Goal: Task Accomplishment & Management: Complete application form

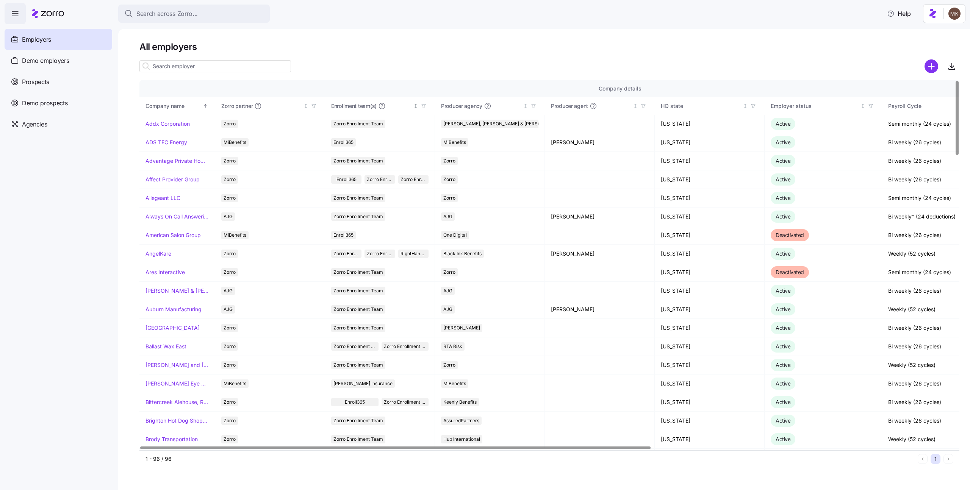
click at [422, 108] on icon "button" at bounding box center [423, 105] width 5 height 5
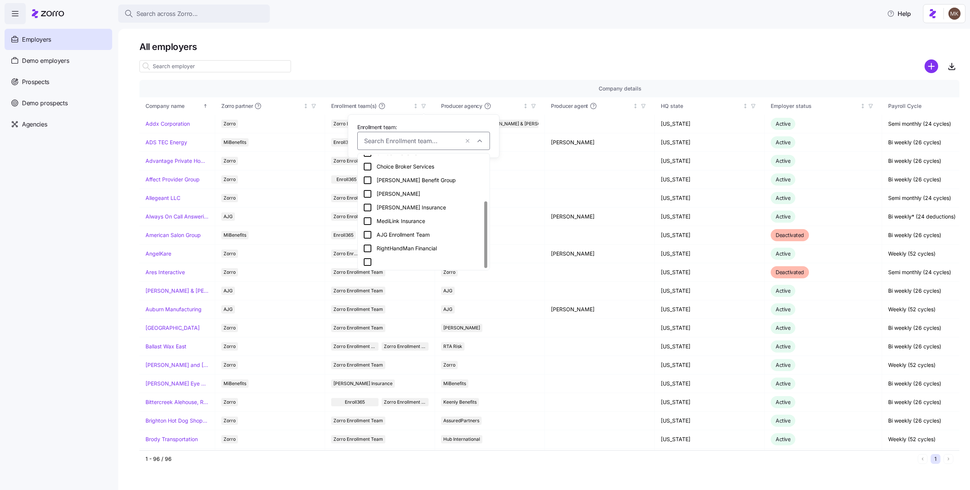
scroll to position [77, 0]
click at [400, 261] on div "Fredriksen Insurance - Enrollment Team" at bounding box center [423, 268] width 121 height 22
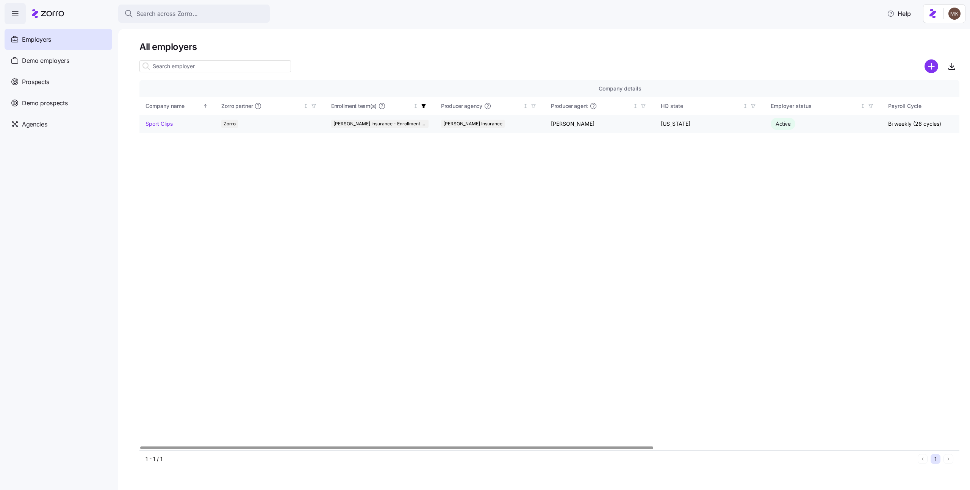
click at [149, 123] on link "Sport Clips" at bounding box center [158, 124] width 27 height 8
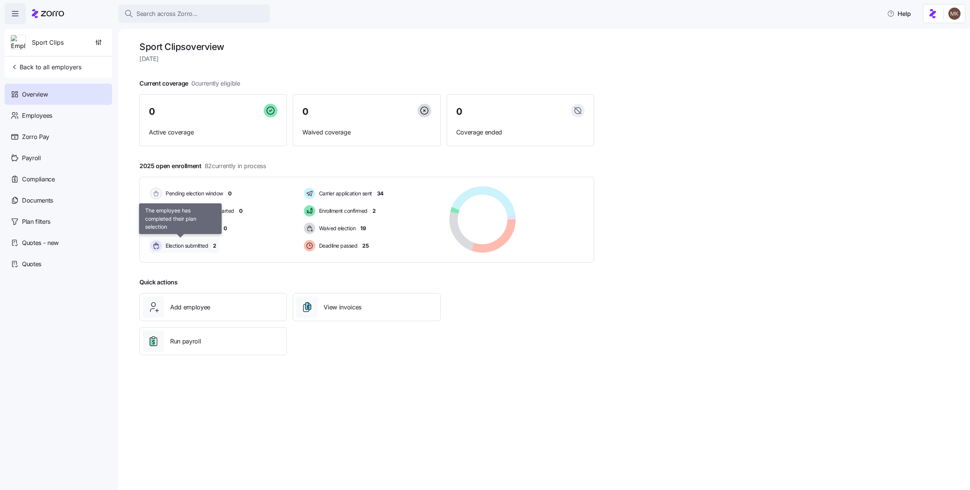
click at [186, 246] on span "Election submitted" at bounding box center [185, 246] width 45 height 8
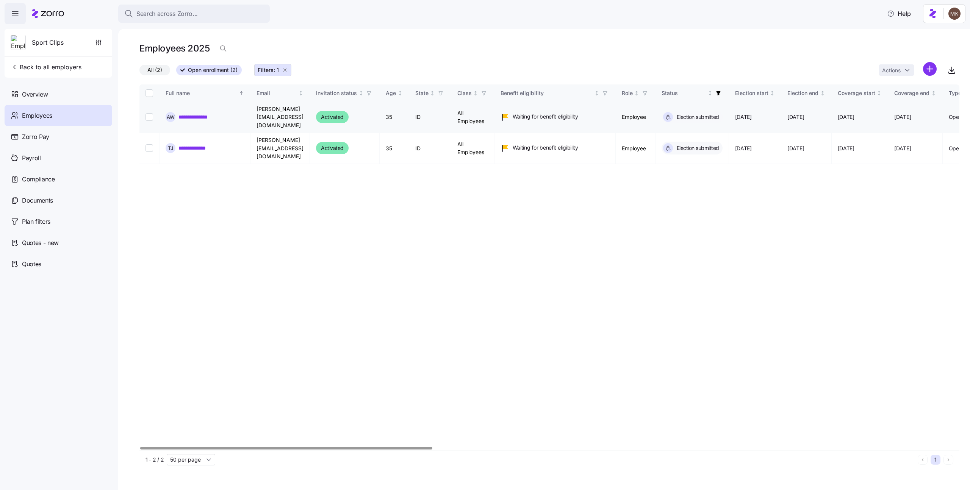
click at [212, 113] on link "**********" at bounding box center [199, 117] width 43 height 8
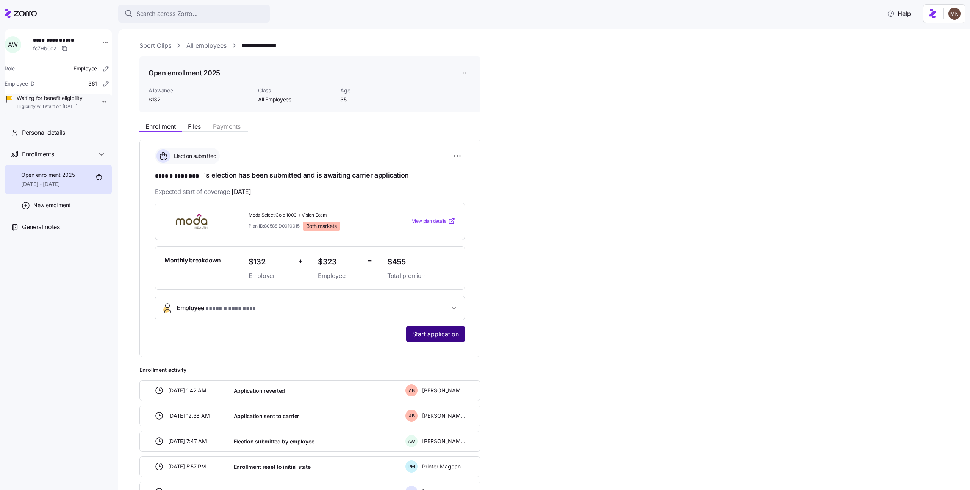
click at [430, 335] on span "Start application" at bounding box center [435, 334] width 47 height 9
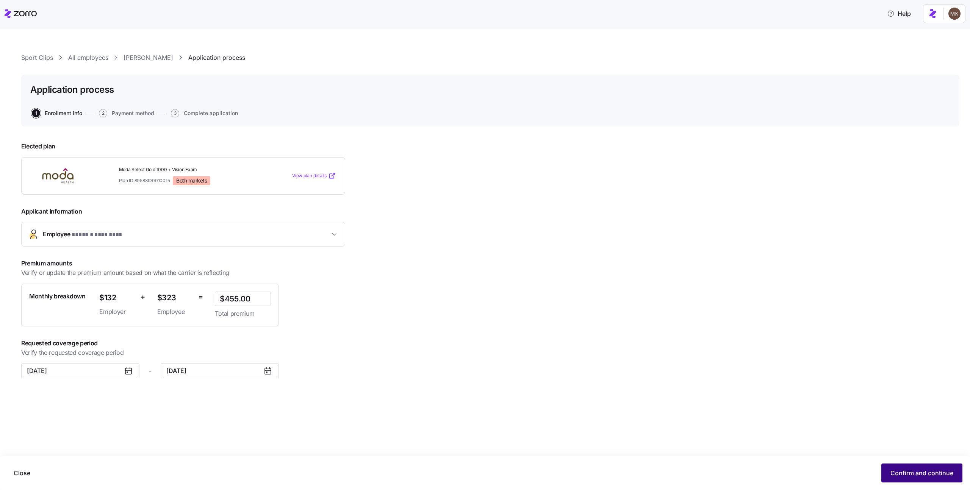
click at [912, 472] on span "Confirm and continue" at bounding box center [921, 473] width 63 height 9
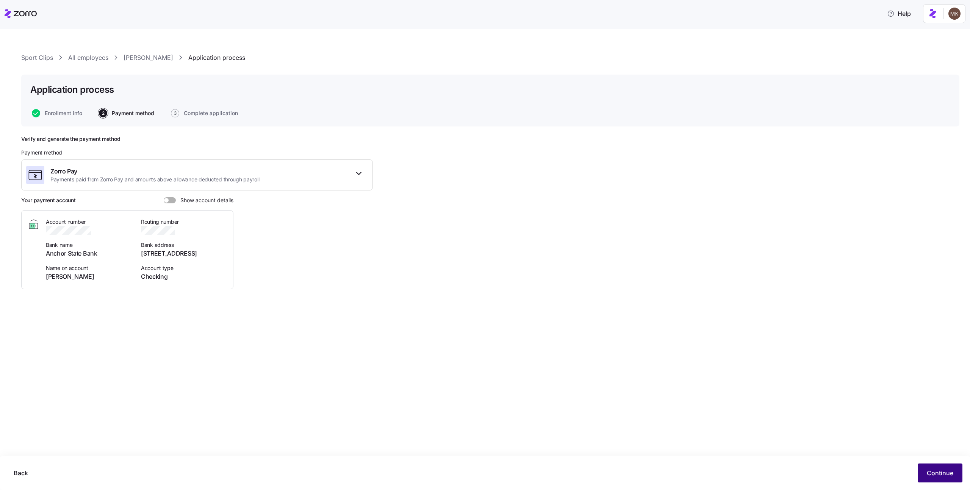
click at [950, 470] on span "Continue" at bounding box center [940, 473] width 27 height 9
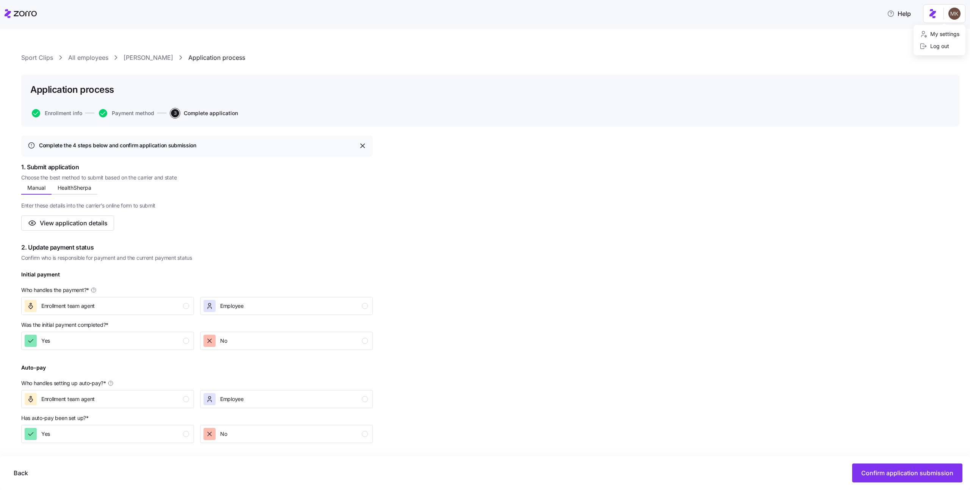
click at [955, 17] on html "Help Sport Clips All employees Amanda Williams Application process Application …" at bounding box center [485, 243] width 970 height 486
click at [952, 30] on div "My settings" at bounding box center [939, 34] width 40 height 8
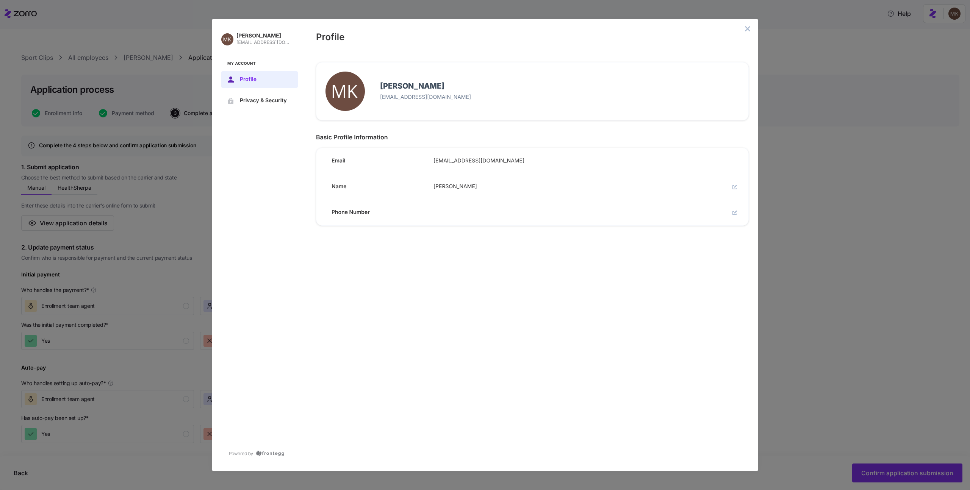
drag, startPoint x: 494, startPoint y: 159, endPoint x: 414, endPoint y: 160, distance: 79.9
click at [414, 160] on div "Email michali.k@myzorro.co" at bounding box center [529, 158] width 438 height 32
click at [750, 28] on icon "close admin-box" at bounding box center [747, 29] width 6 height 6
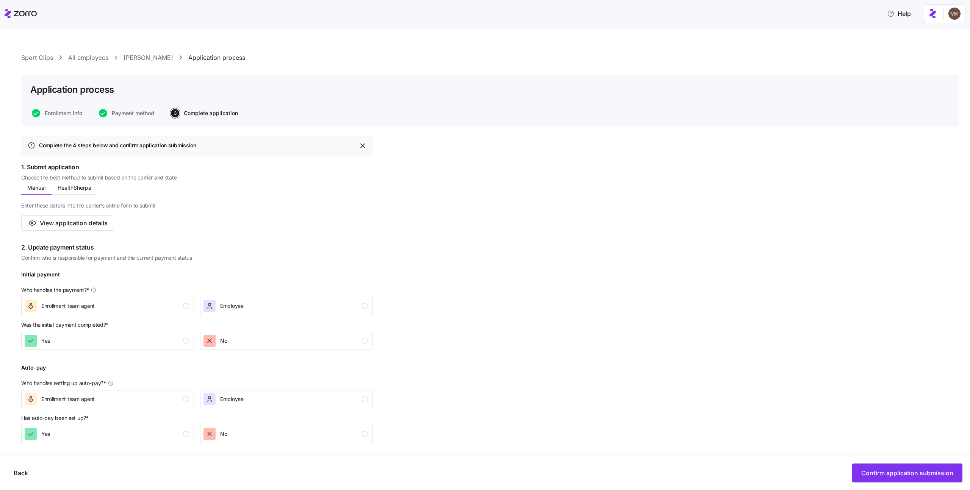
click at [955, 12] on html "Help Sport Clips All employees Amanda Williams Application process Application …" at bounding box center [485, 243] width 970 height 486
click at [57, 188] on button "PDF" at bounding box center [63, 187] width 22 height 11
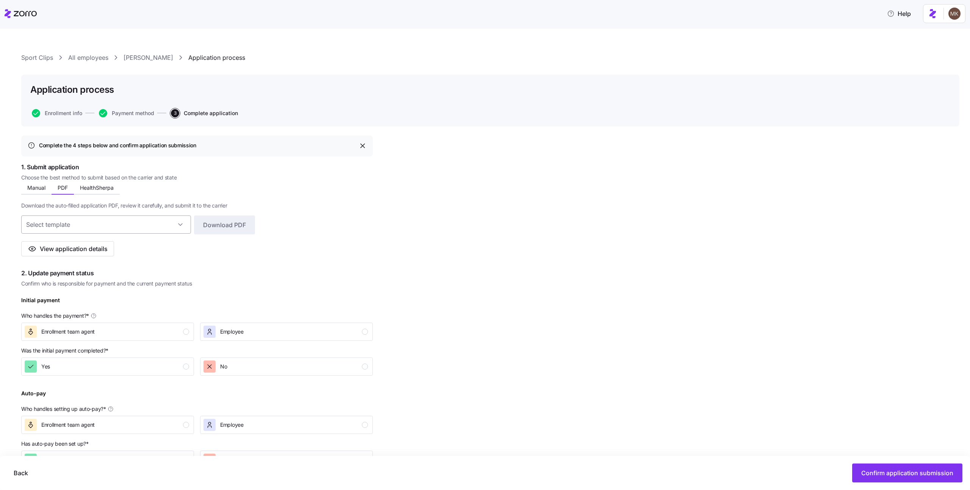
click at [178, 226] on input at bounding box center [106, 225] width 170 height 18
click at [308, 264] on div "Complete the 4 steps below and confirm application submission 1. Submit applica…" at bounding box center [197, 389] width 352 height 507
click at [955, 16] on html "Help Sport Clips All employees Amanda Williams Application process Application …" at bounding box center [485, 243] width 970 height 486
click at [616, 175] on html "Help Sport Clips All employees Amanda Williams Application process Application …" at bounding box center [485, 243] width 970 height 486
